Goal: Transaction & Acquisition: Purchase product/service

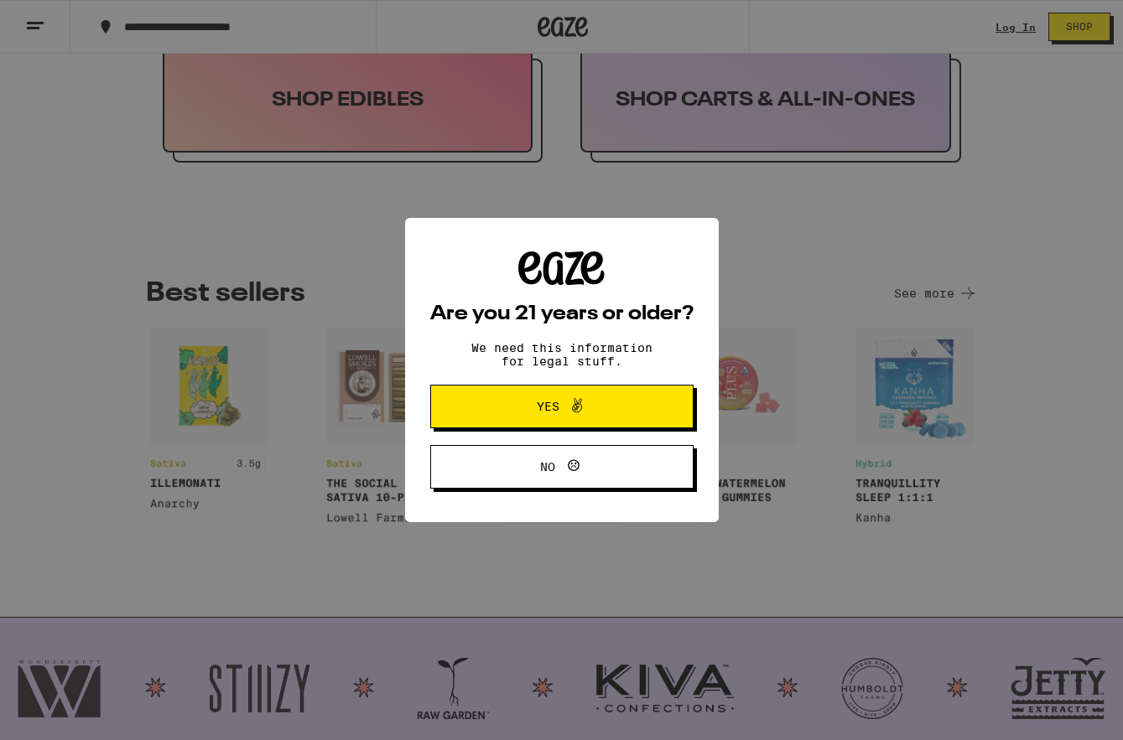
scroll to position [76, 0]
click at [556, 332] on div "Are you 21 years or older? We need this information for legal stuff. Yes No" at bounding box center [561, 370] width 263 height 237
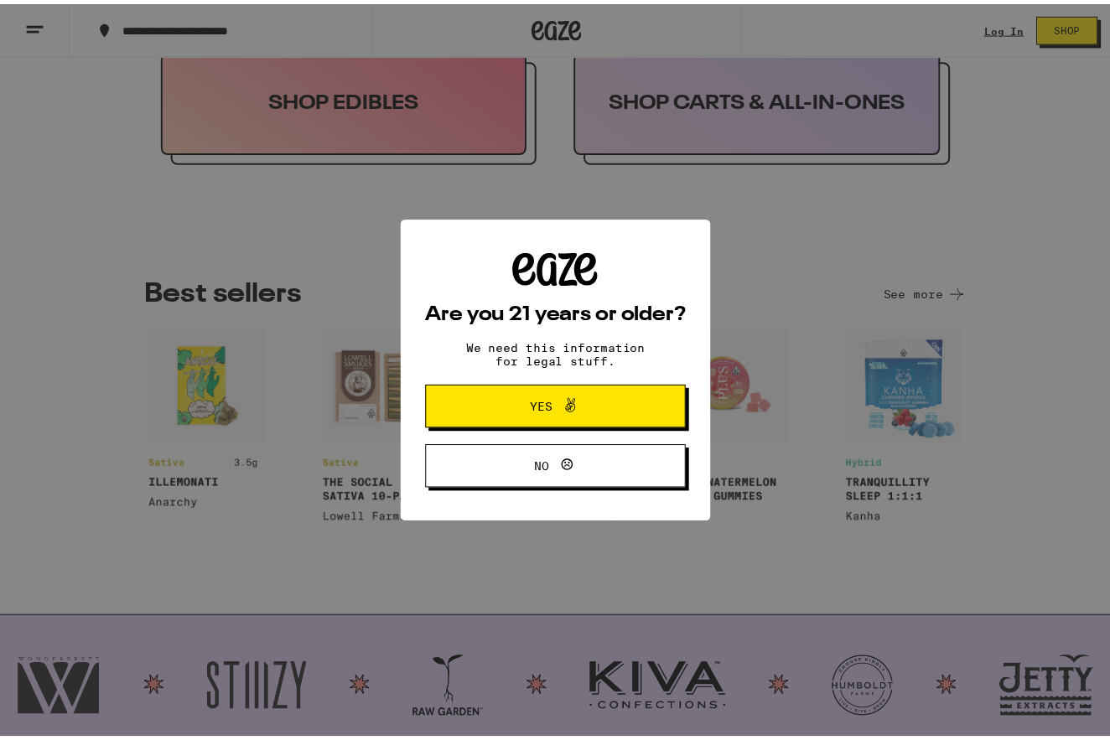
scroll to position [0, 0]
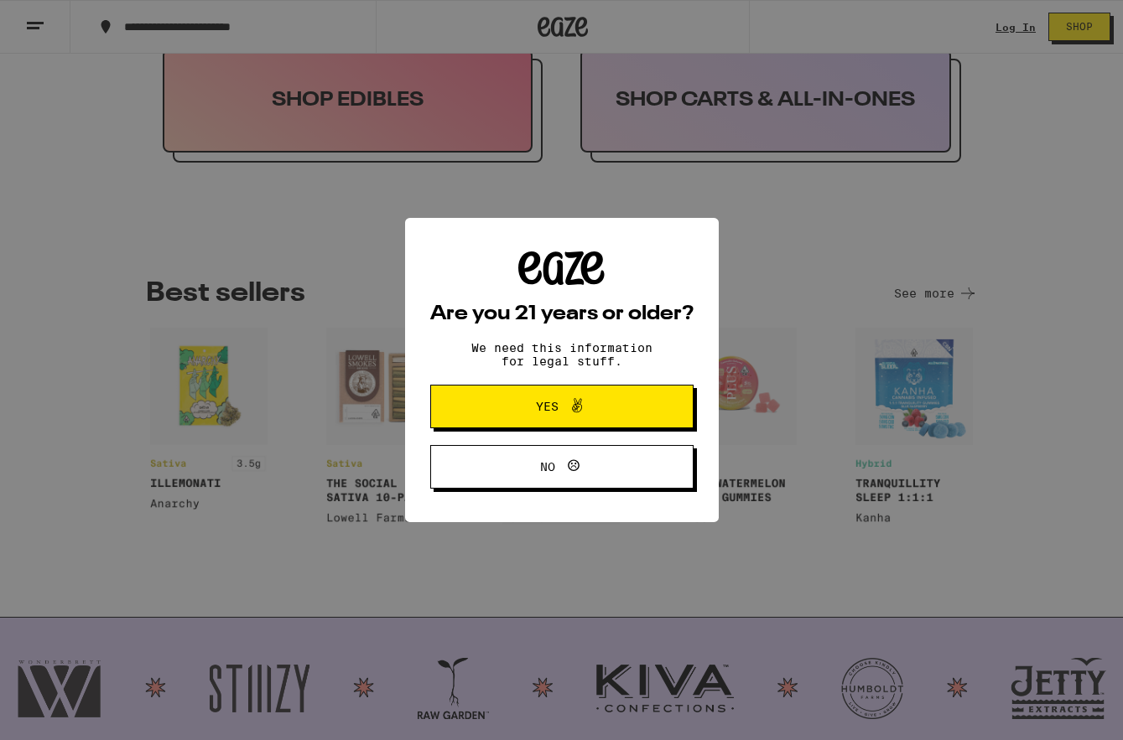
click at [548, 405] on span "Yes" at bounding box center [547, 407] width 23 height 12
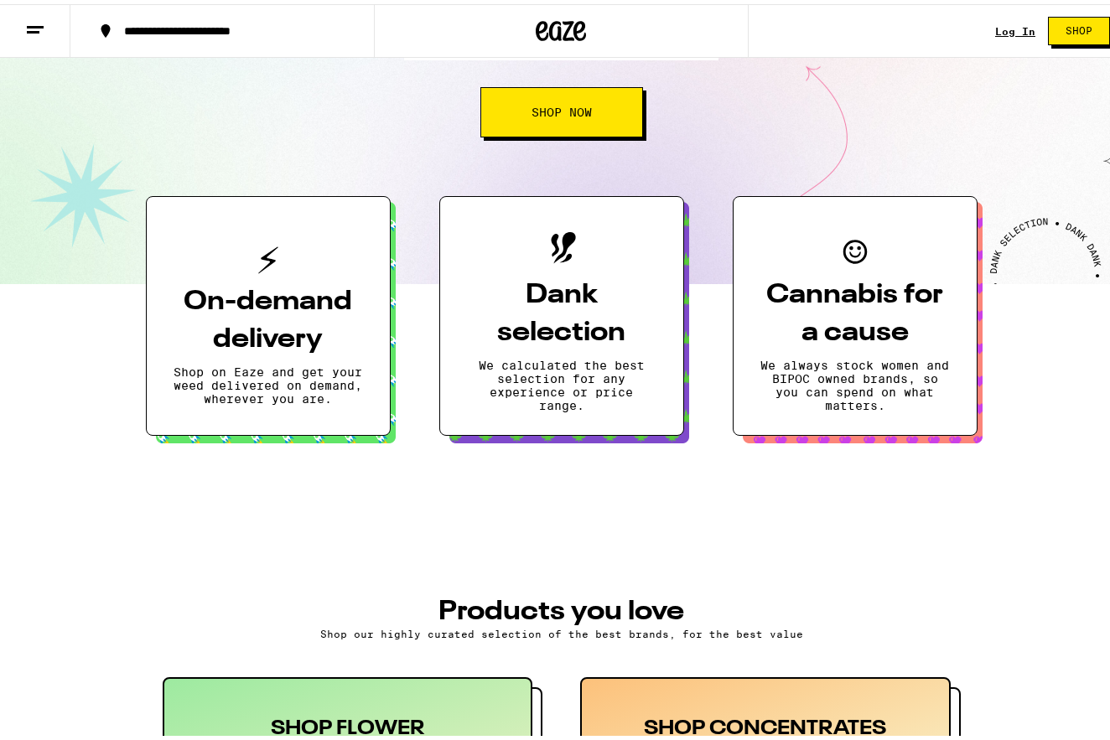
scroll to position [277, 0]
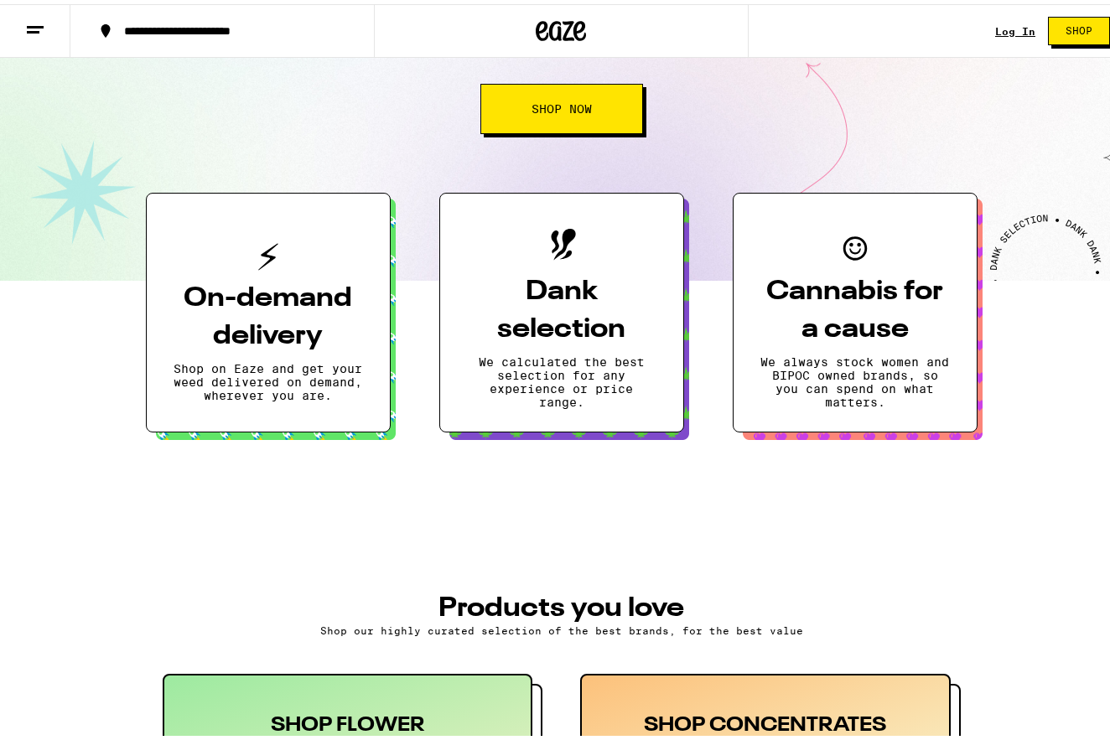
click at [575, 298] on h3 "Dank selection" at bounding box center [562, 306] width 190 height 75
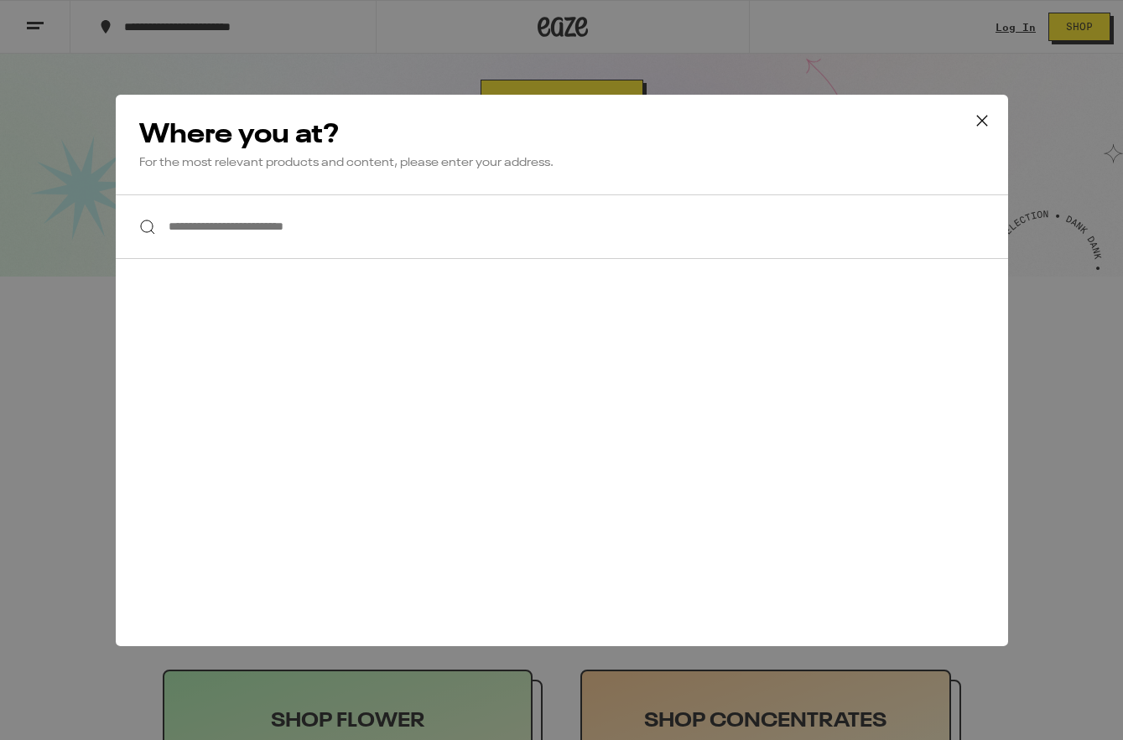
click at [560, 240] on input "**********" at bounding box center [562, 227] width 892 height 65
type input "**********"
drag, startPoint x: 348, startPoint y: 228, endPoint x: 137, endPoint y: 226, distance: 211.3
click at [137, 226] on div "**********" at bounding box center [562, 227] width 892 height 65
click at [984, 116] on icon at bounding box center [981, 120] width 25 height 25
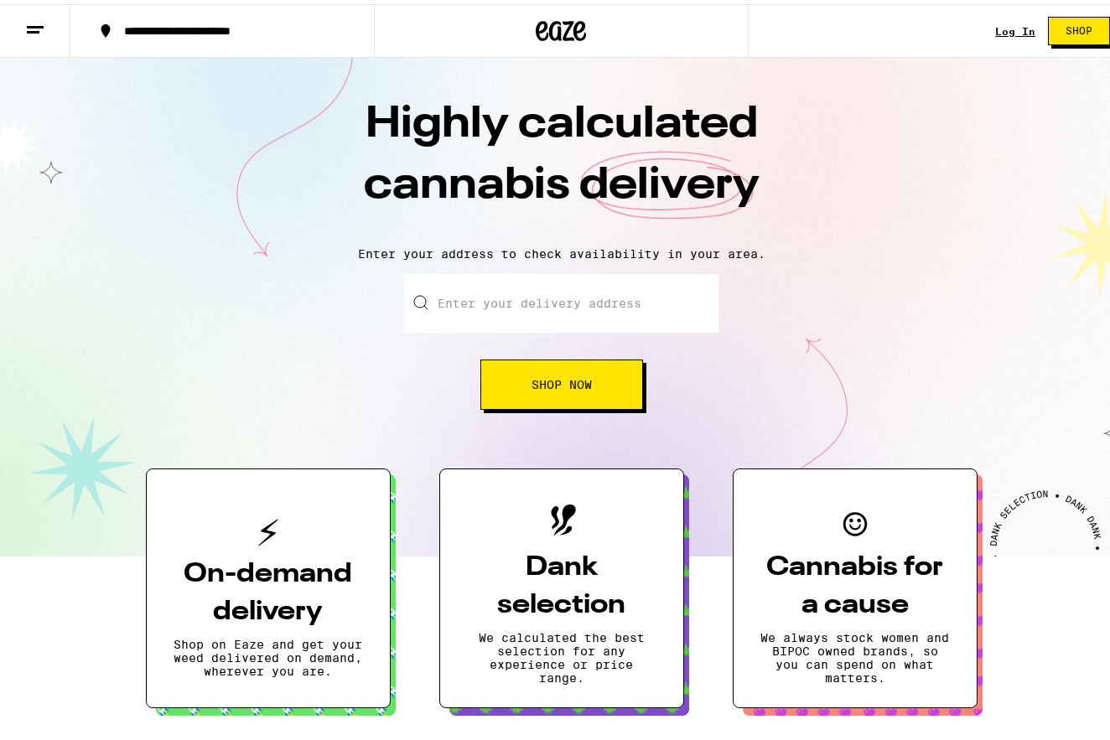
scroll to position [2, 0]
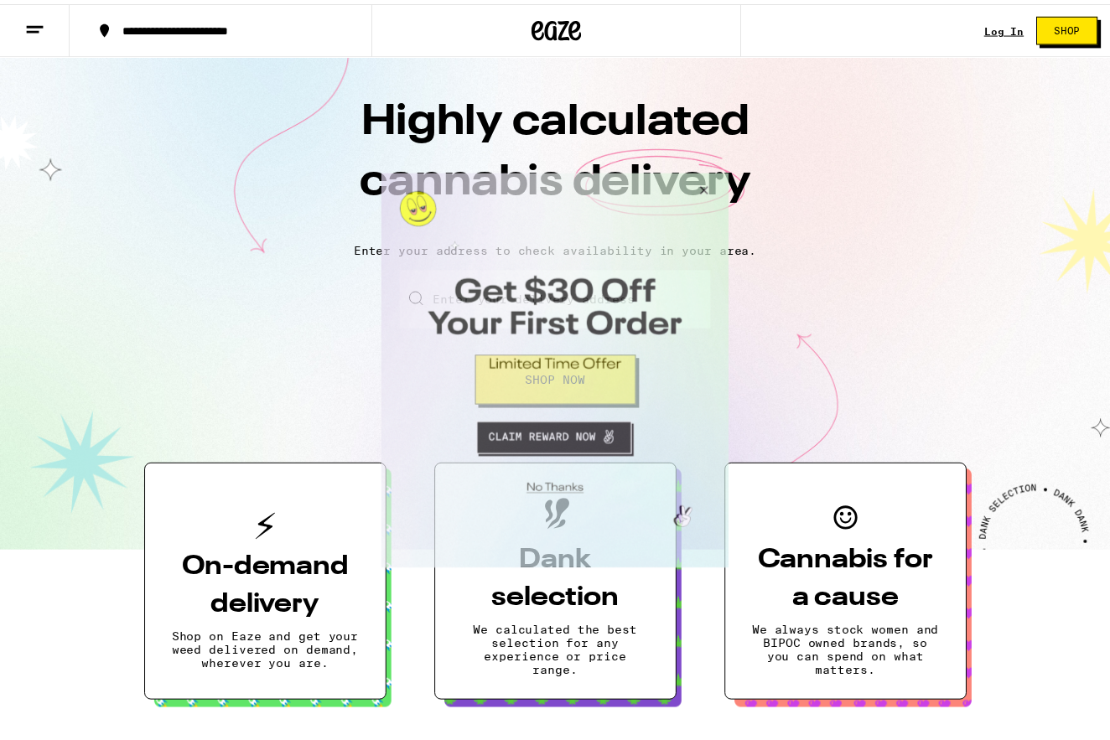
click at [558, 486] on button "Close Modal" at bounding box center [553, 488] width 341 height 26
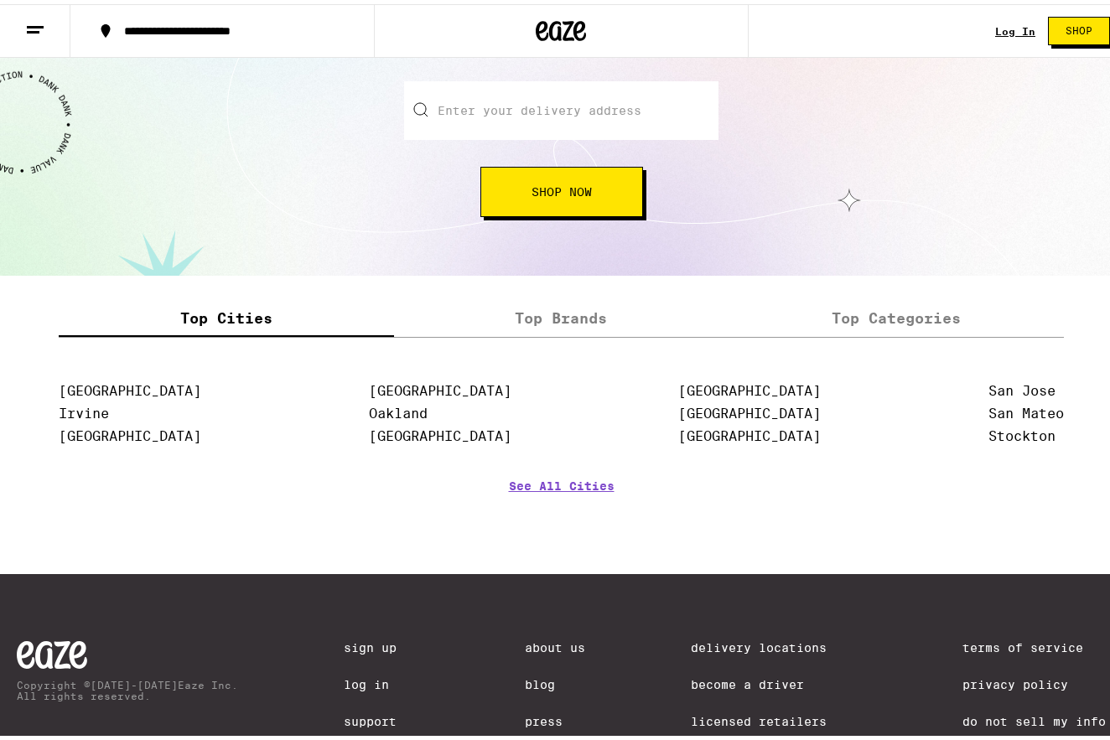
scroll to position [1945, 0]
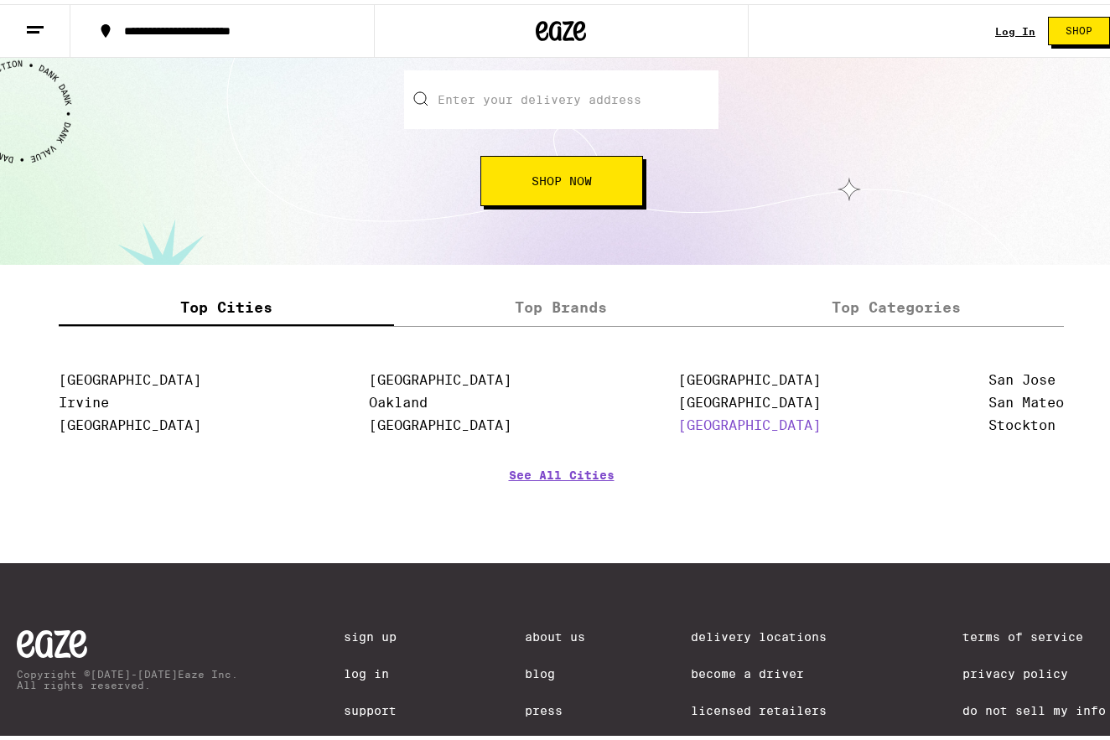
click at [718, 426] on link "[GEOGRAPHIC_DATA]" at bounding box center [749, 421] width 143 height 16
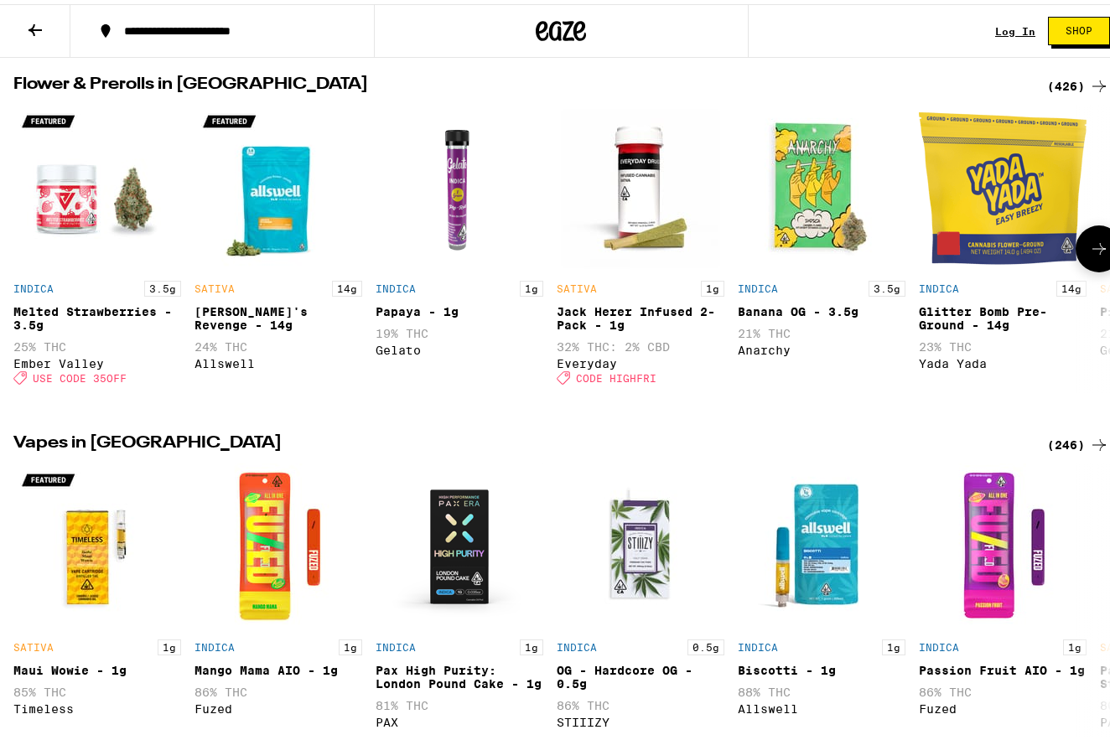
scroll to position [454, 0]
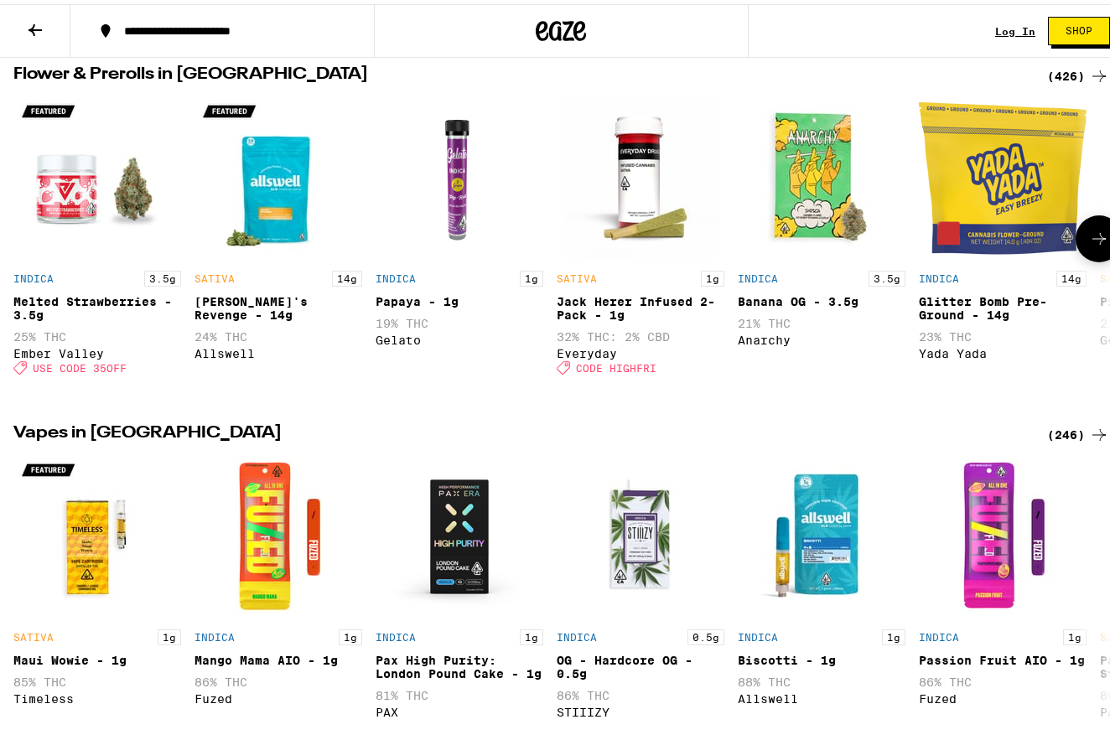
click at [1089, 235] on icon at bounding box center [1099, 235] width 20 height 20
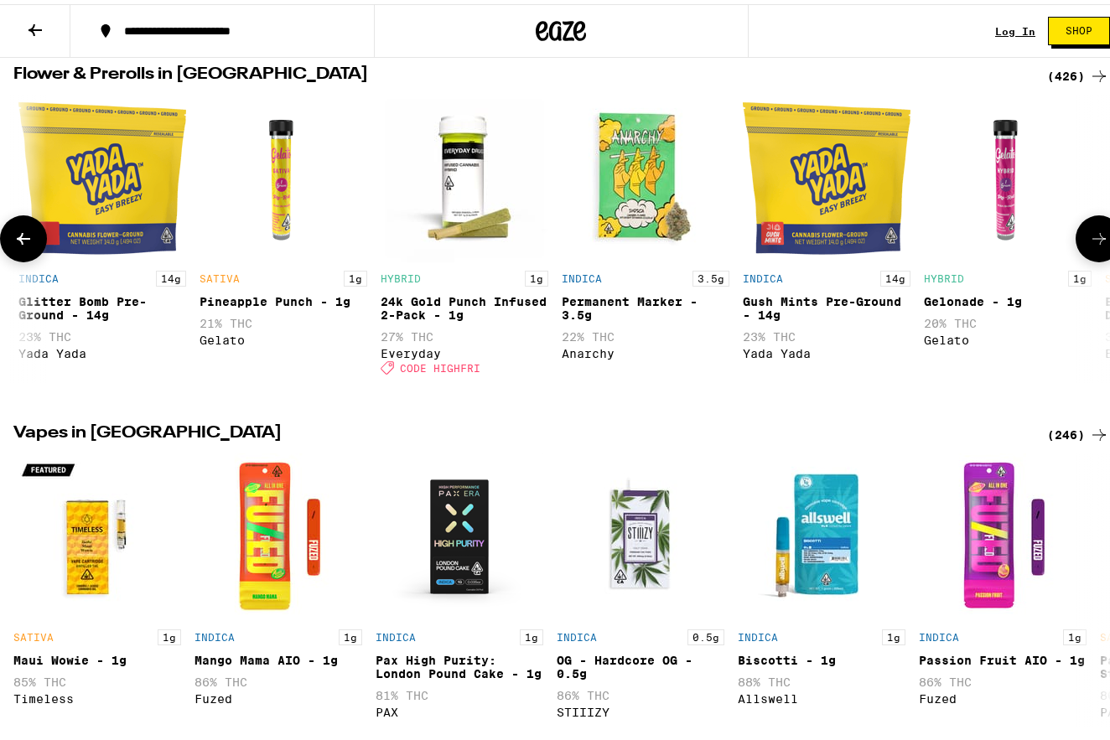
click at [1089, 235] on icon at bounding box center [1099, 235] width 20 height 20
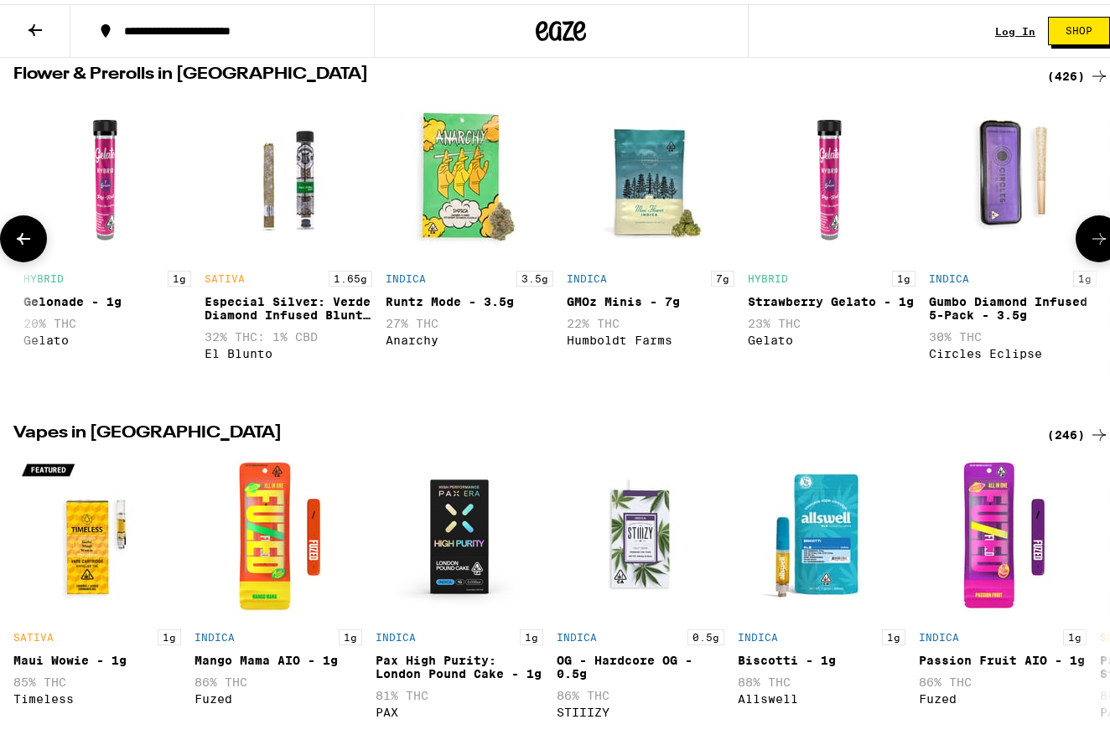
click at [1089, 235] on icon at bounding box center [1099, 235] width 20 height 20
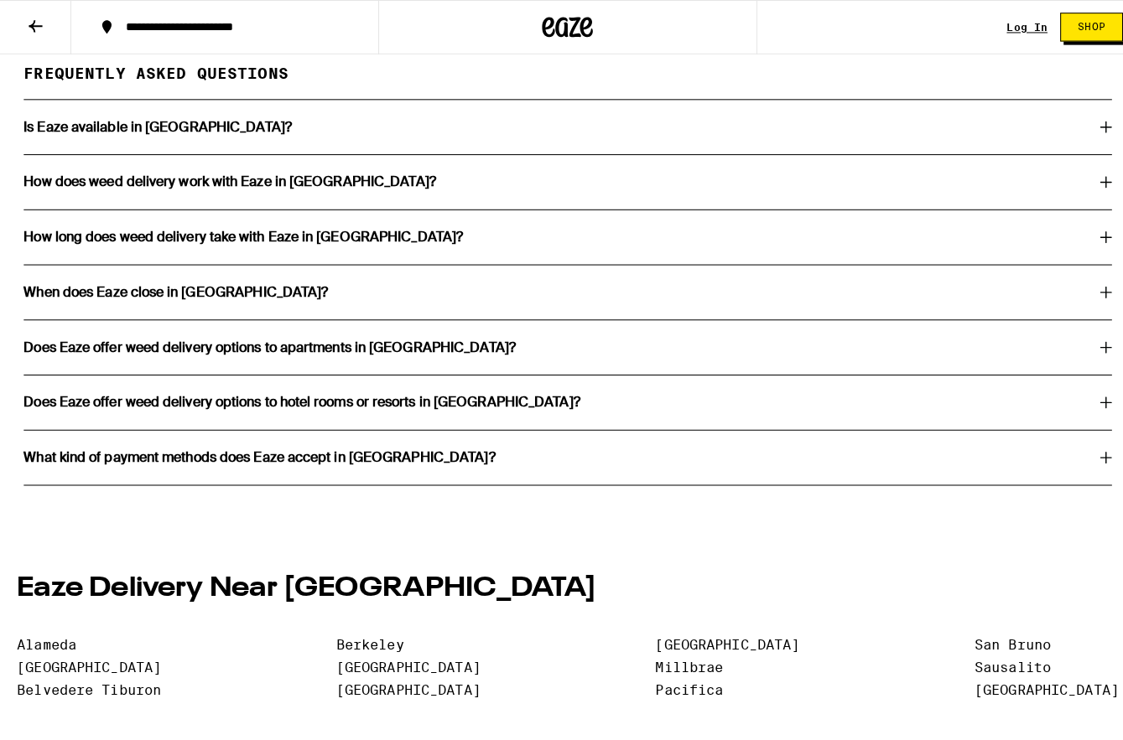
scroll to position [3088, 0]
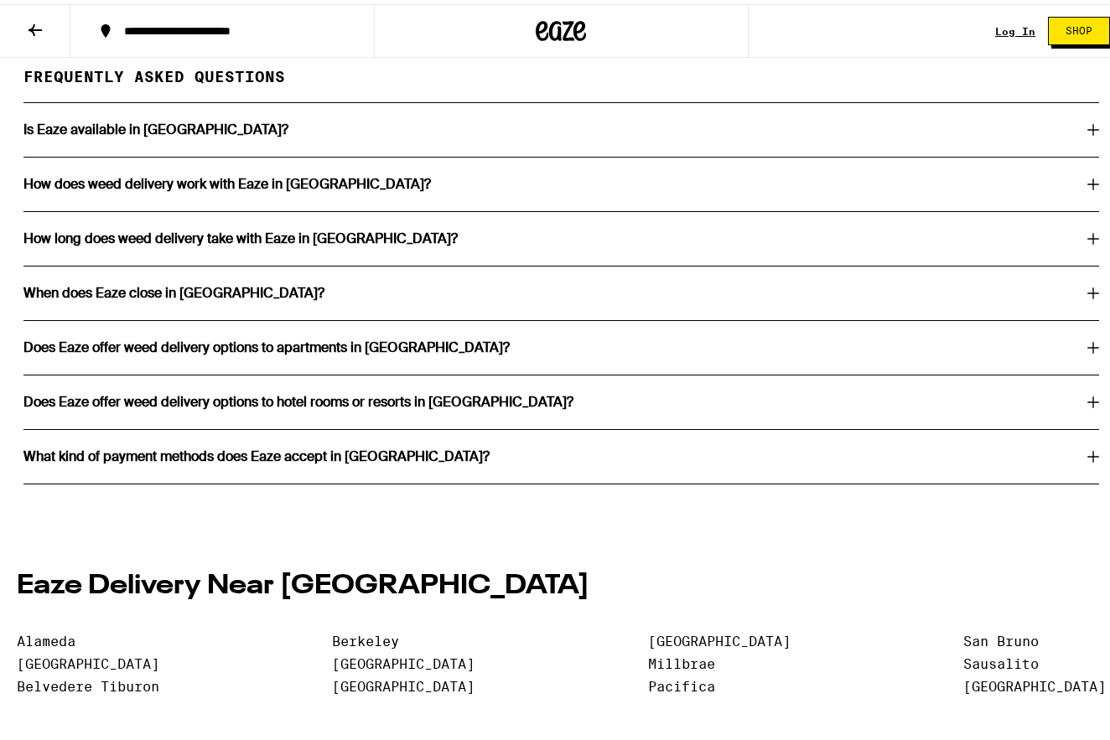
click at [1088, 132] on icon at bounding box center [1094, 126] width 12 height 12
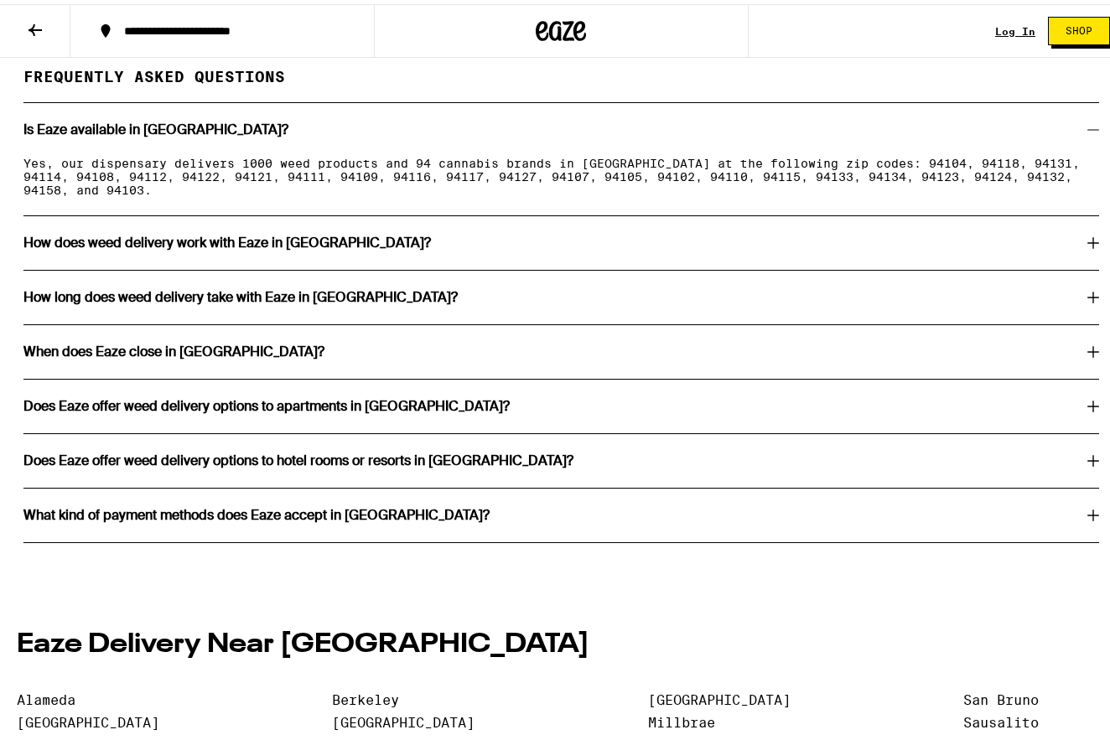
click at [348, 20] on button "**********" at bounding box center [222, 27] width 304 height 50
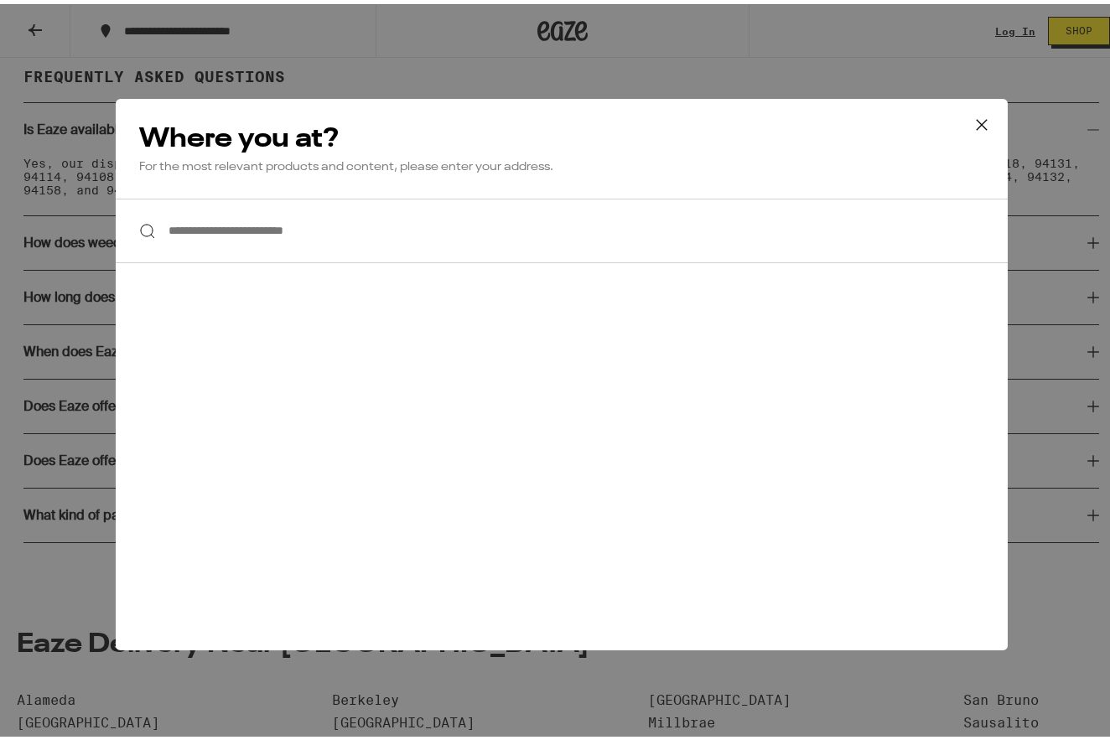
scroll to position [0, 2527]
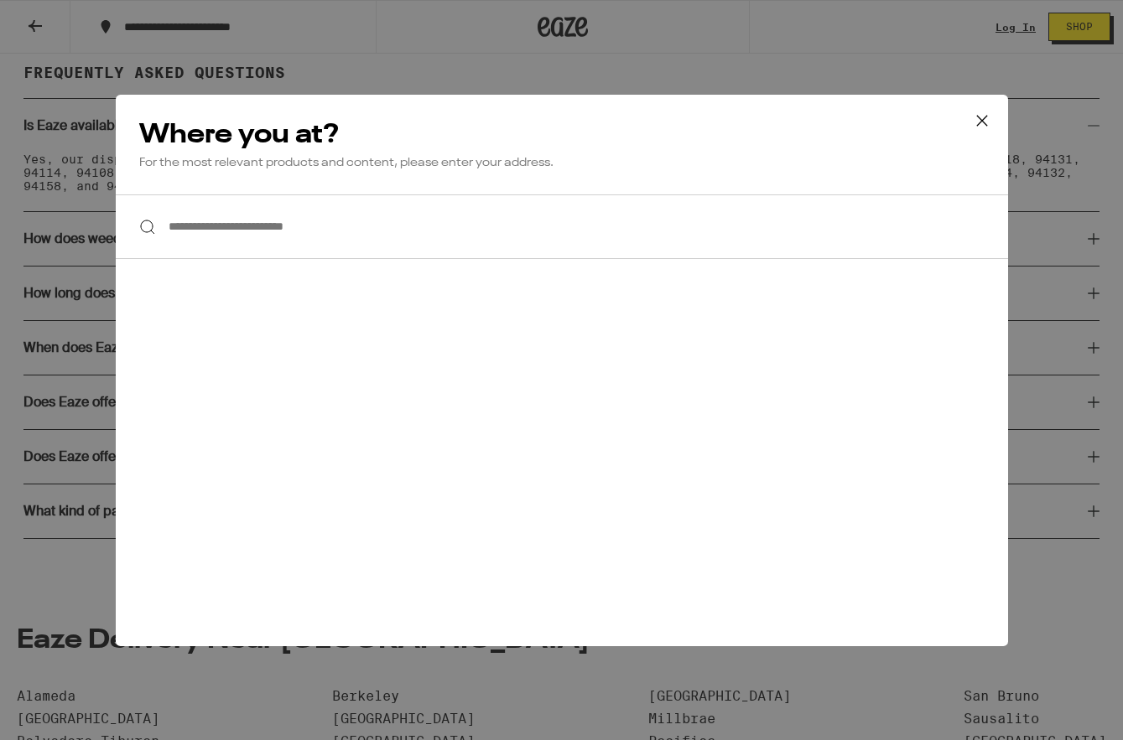
click at [423, 228] on input "**********" at bounding box center [562, 227] width 892 height 65
type input "*"
click at [981, 115] on icon at bounding box center [981, 120] width 25 height 25
